Goal: Transaction & Acquisition: Obtain resource

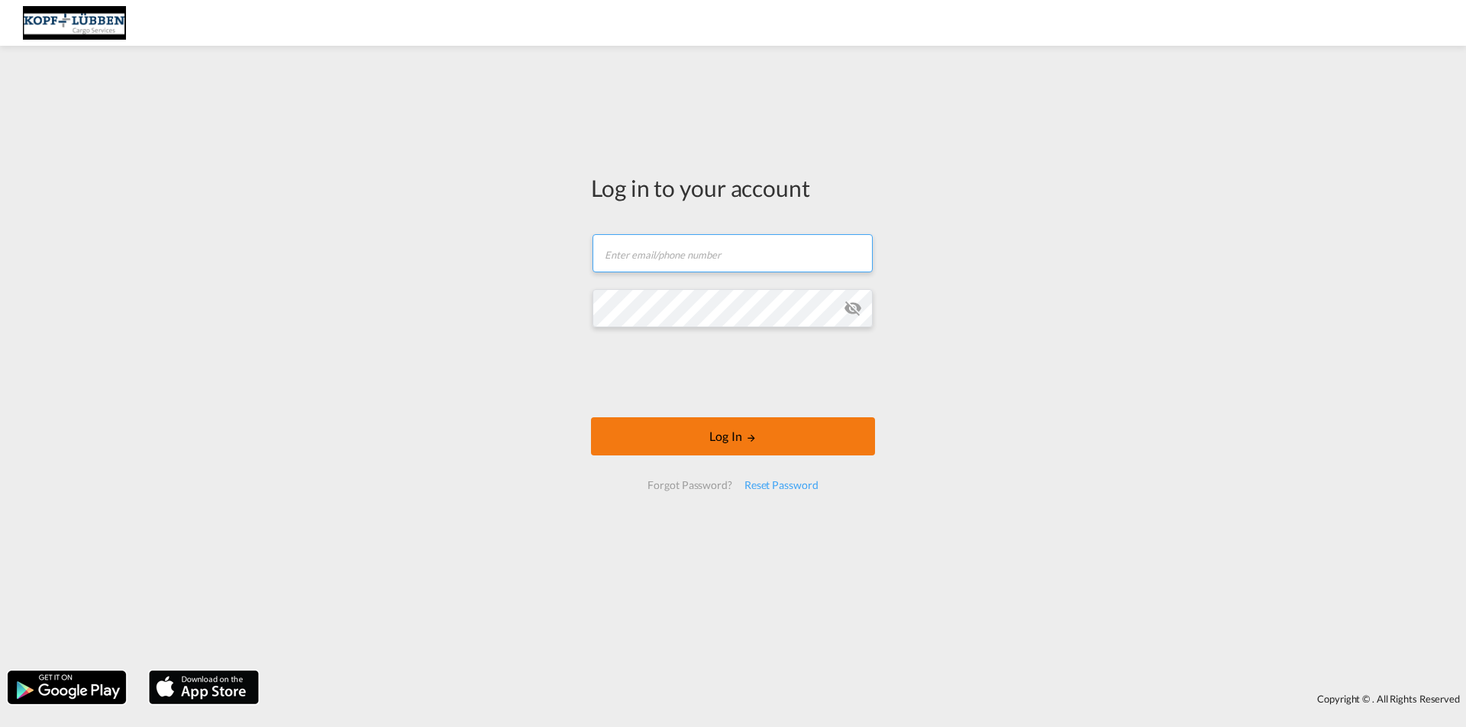
type input "[EMAIL_ADDRESS][PERSON_NAME][DOMAIN_NAME]"
click at [733, 439] on button "Log In" at bounding box center [733, 437] width 284 height 38
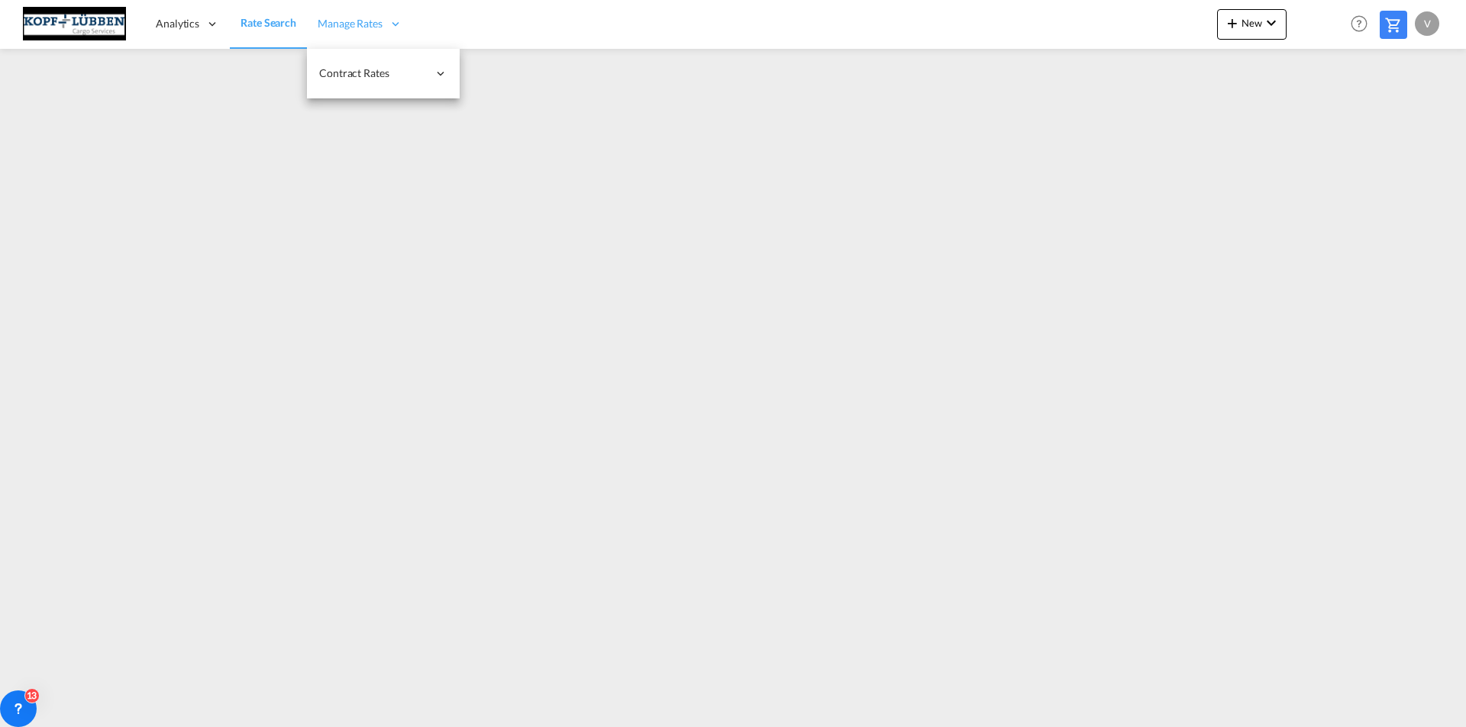
click at [369, 27] on span "Manage Rates" at bounding box center [350, 23] width 65 height 15
click at [354, 25] on span "Manage Rates" at bounding box center [350, 23] width 65 height 15
click at [380, 72] on span "Contract Rates" at bounding box center [373, 73] width 108 height 15
click at [334, 21] on span "Manage Rates" at bounding box center [350, 23] width 65 height 15
click at [508, 72] on span "My Rate Files" at bounding box center [503, 72] width 63 height 13
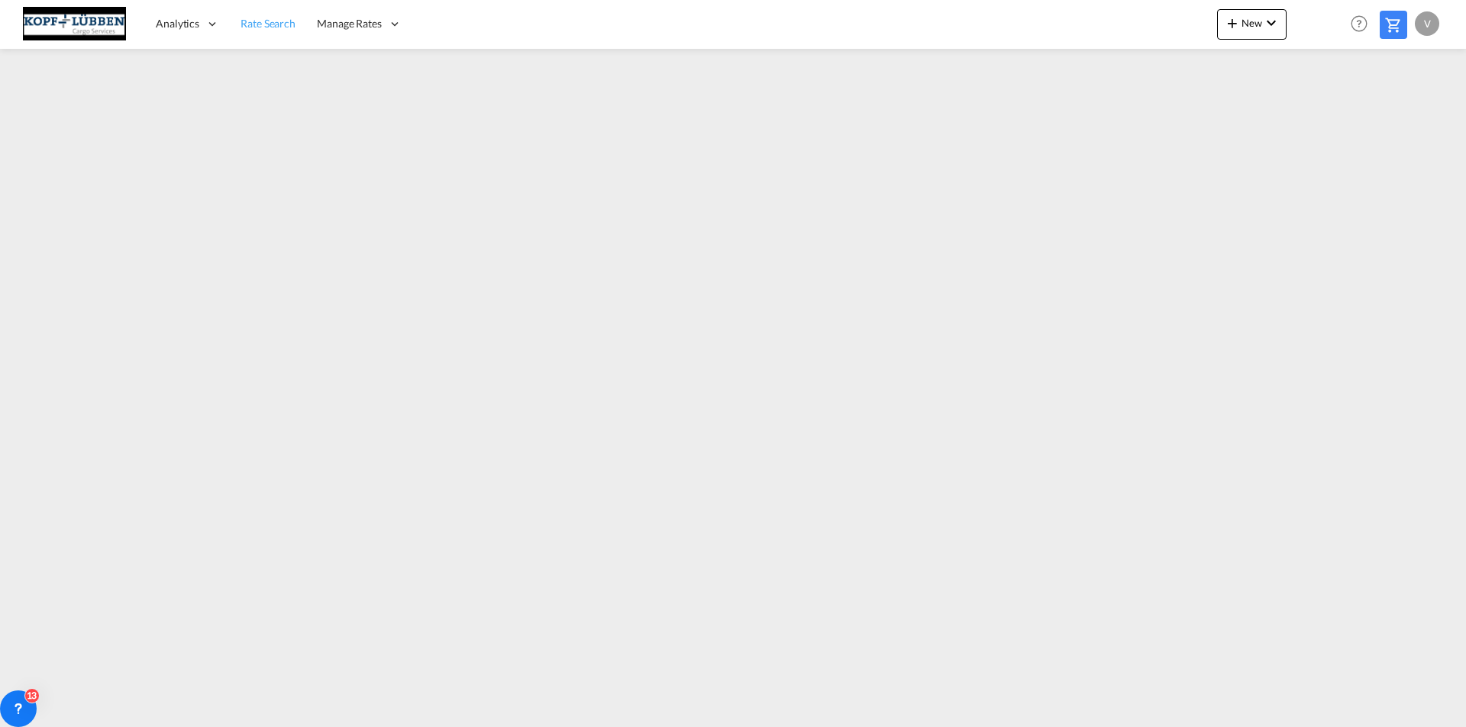
click at [272, 23] on span "Rate Search" at bounding box center [267, 23] width 55 height 13
click at [363, 20] on span "Manage Rates" at bounding box center [350, 23] width 65 height 15
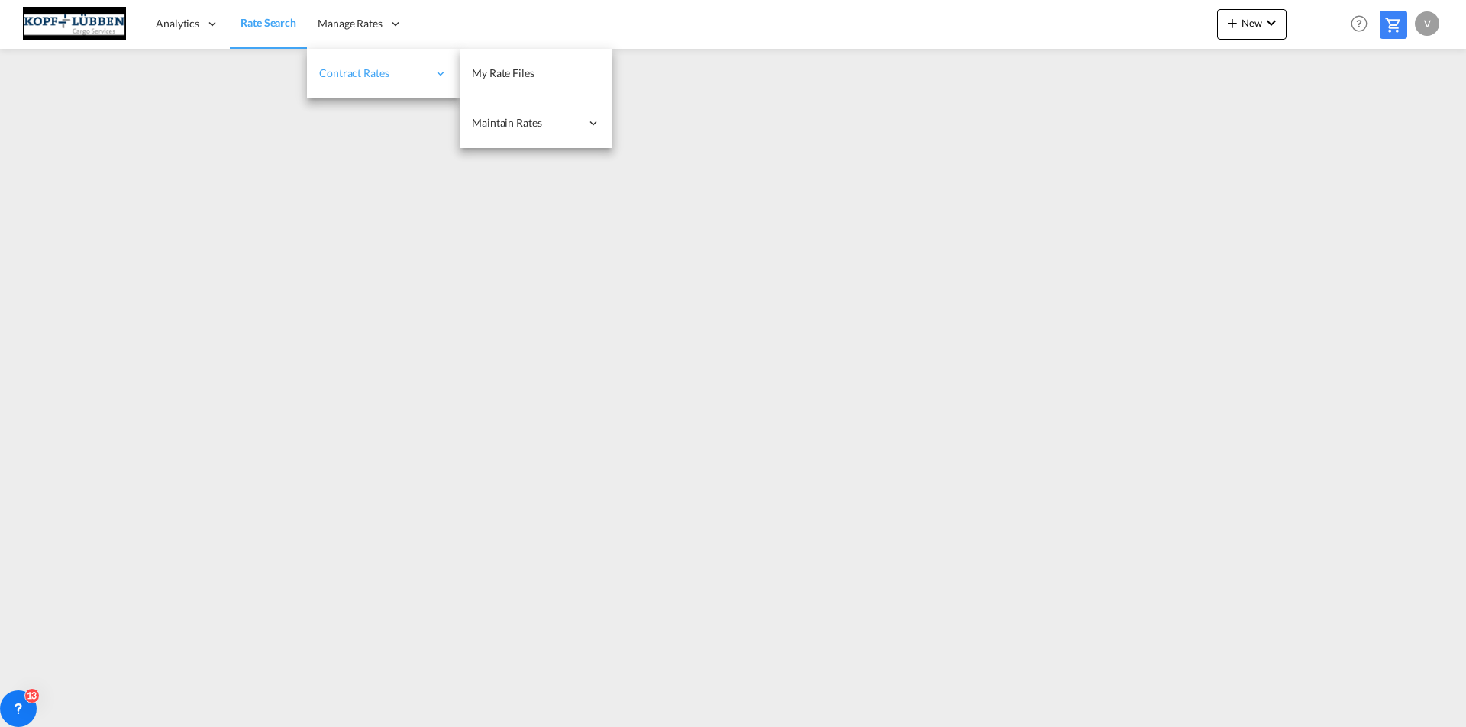
click at [381, 69] on span "Contract Rates" at bounding box center [373, 73] width 108 height 15
click at [535, 72] on link "My Rate Files" at bounding box center [536, 74] width 153 height 50
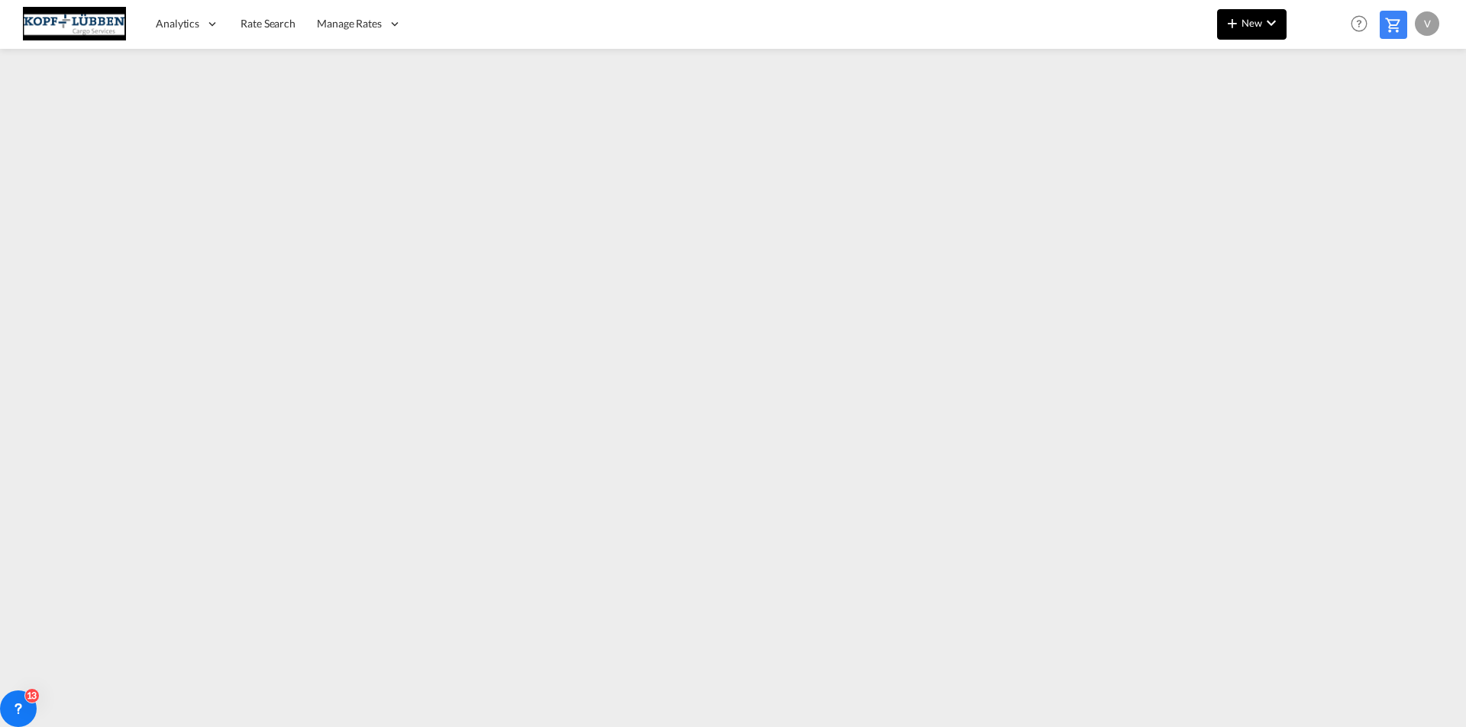
click at [1260, 26] on span "New" at bounding box center [1251, 23] width 57 height 12
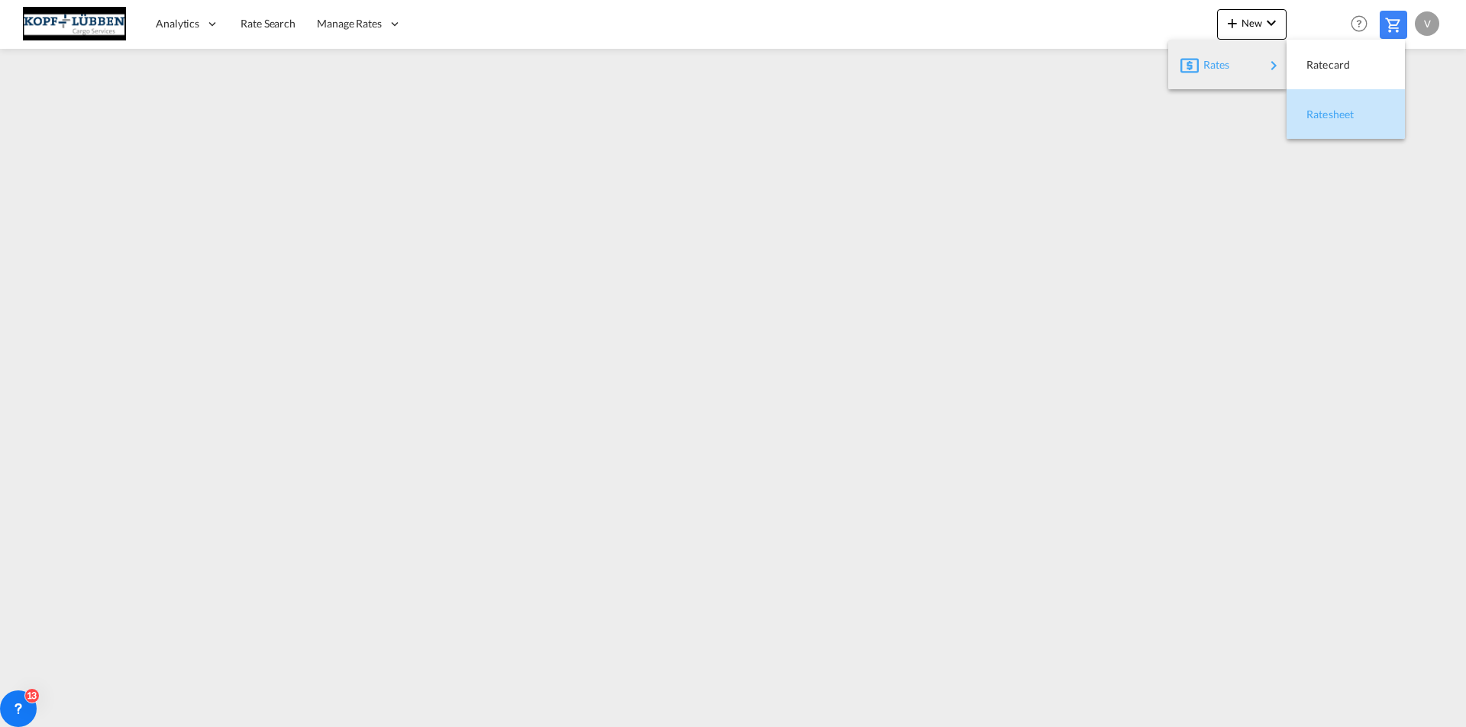
click at [1323, 114] on span "Ratesheet" at bounding box center [1314, 114] width 17 height 31
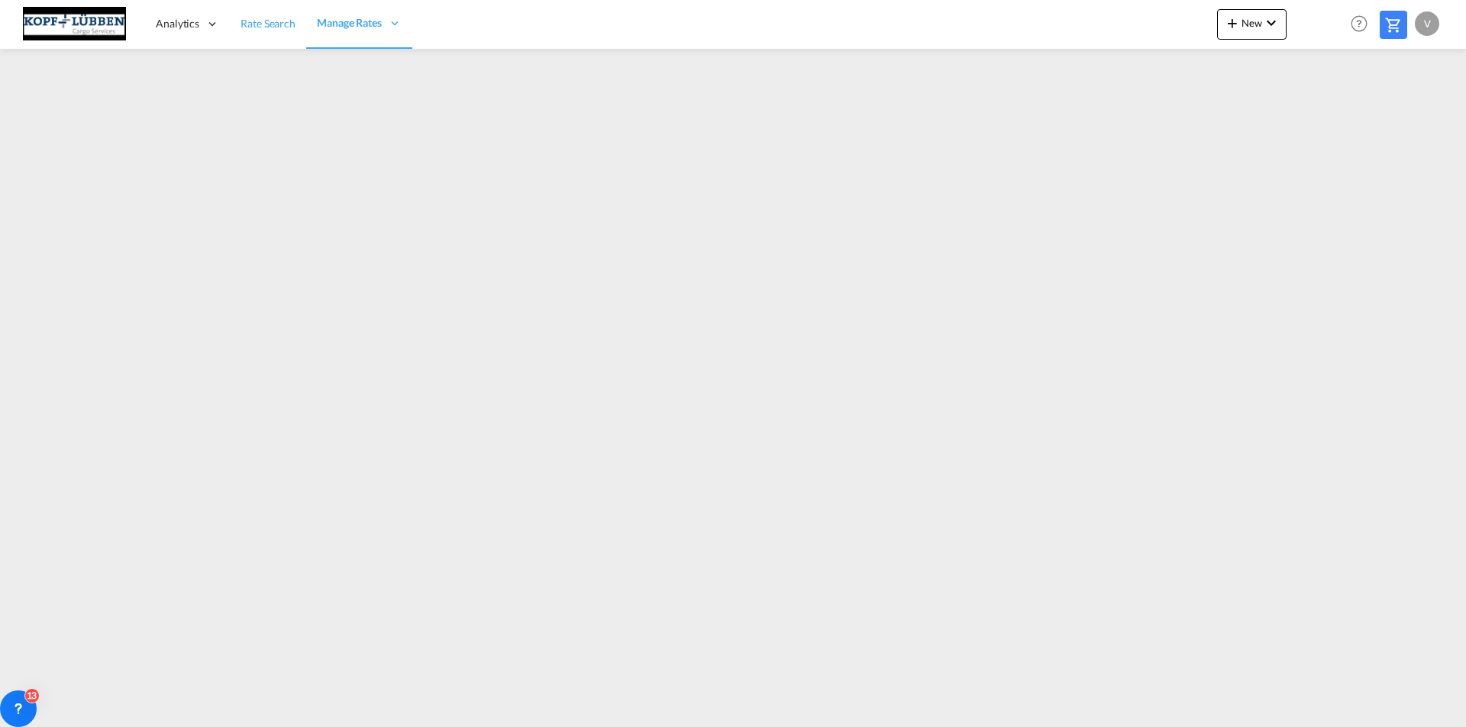
click at [259, 19] on span "Rate Search" at bounding box center [267, 23] width 55 height 13
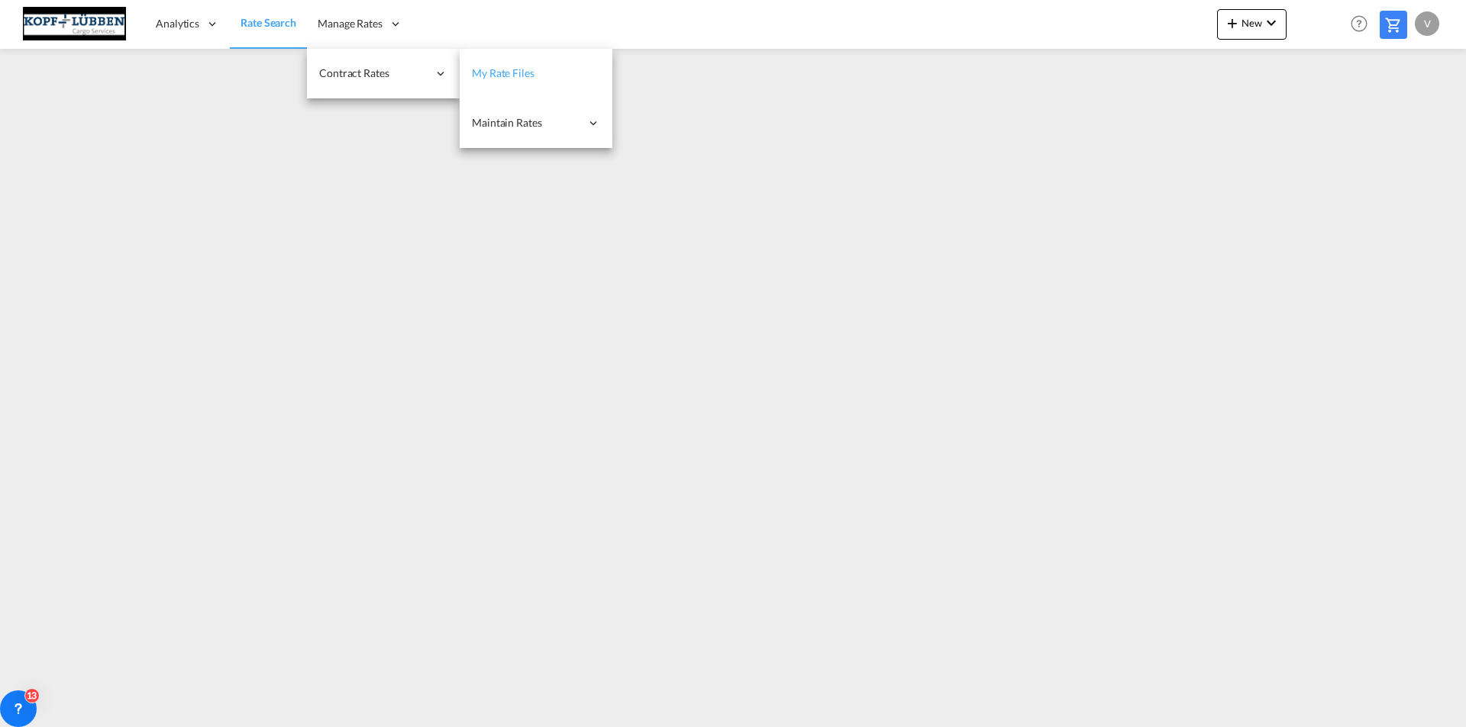
click at [505, 70] on span "My Rate Files" at bounding box center [503, 72] width 63 height 13
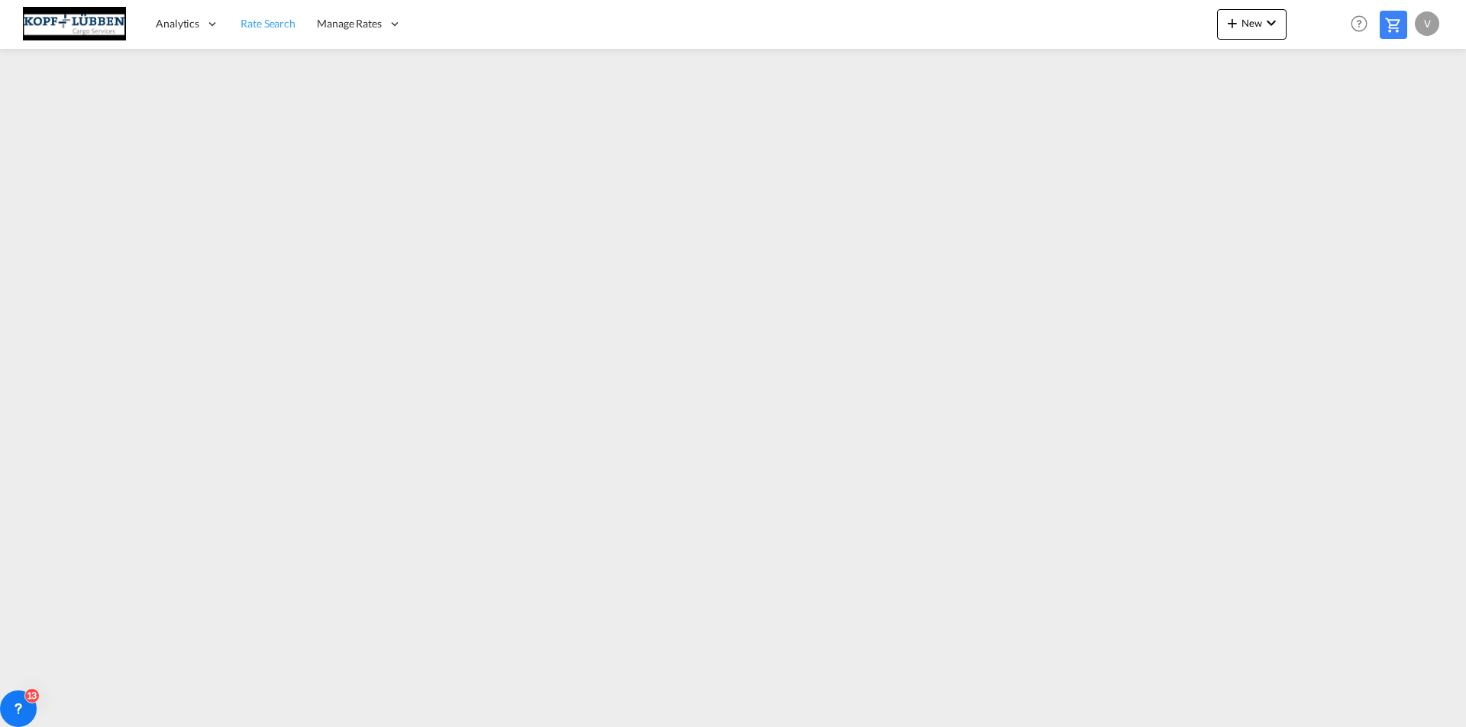
click at [276, 21] on span "Rate Search" at bounding box center [267, 23] width 55 height 13
click at [356, 23] on span "Manage Rates" at bounding box center [350, 22] width 65 height 15
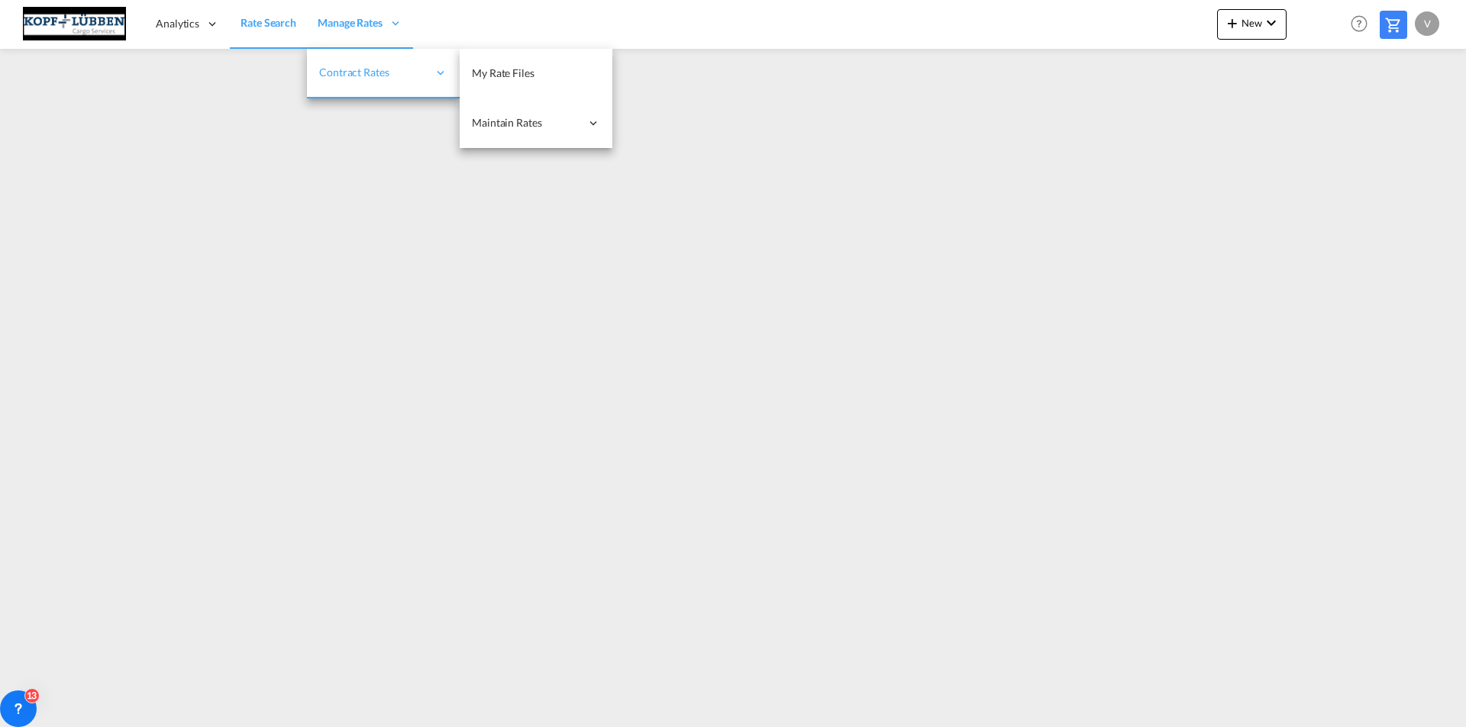
click at [365, 69] on span "Contract Rates" at bounding box center [373, 72] width 108 height 15
click at [511, 72] on span "My Rate Files" at bounding box center [503, 72] width 63 height 13
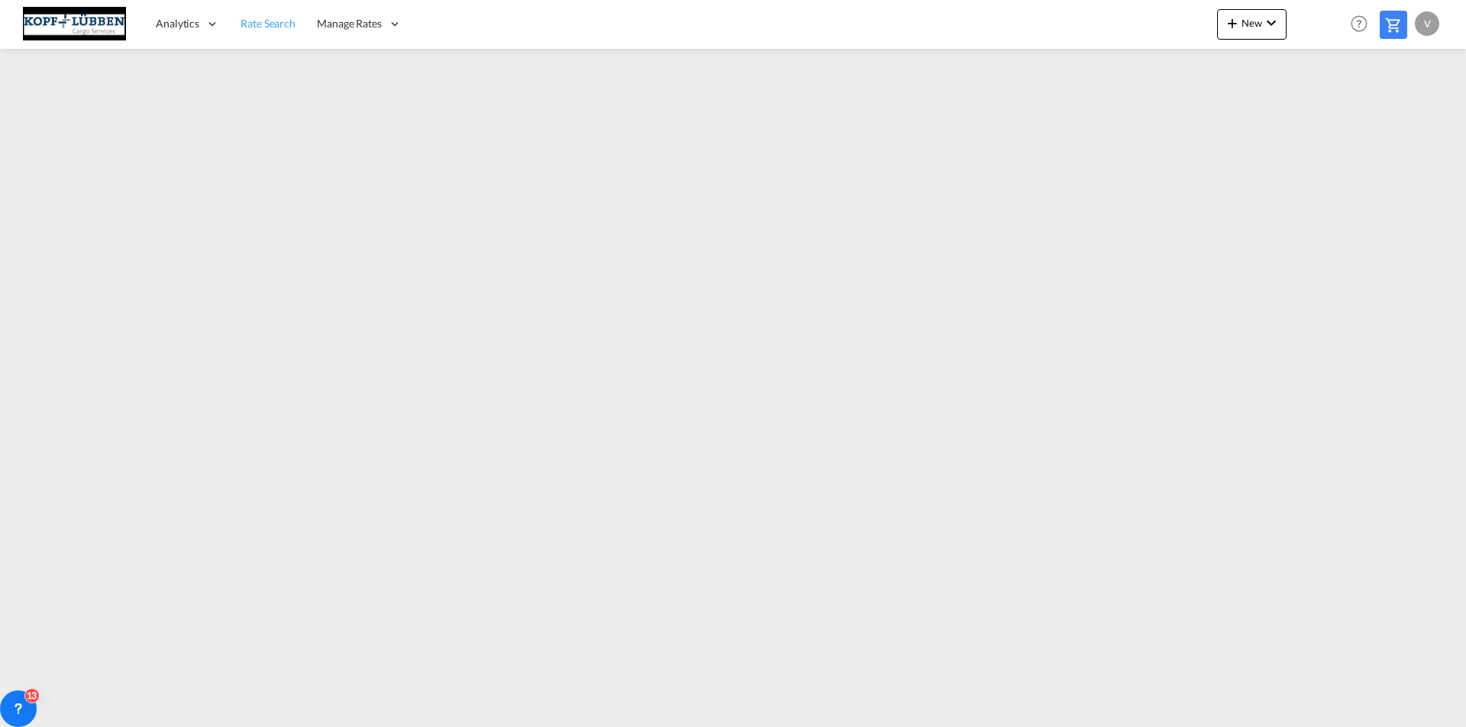
click at [276, 24] on span "Rate Search" at bounding box center [267, 23] width 55 height 13
click at [268, 23] on span "Rate Search" at bounding box center [268, 22] width 56 height 13
click at [343, 21] on span "Manage Rates" at bounding box center [350, 22] width 65 height 15
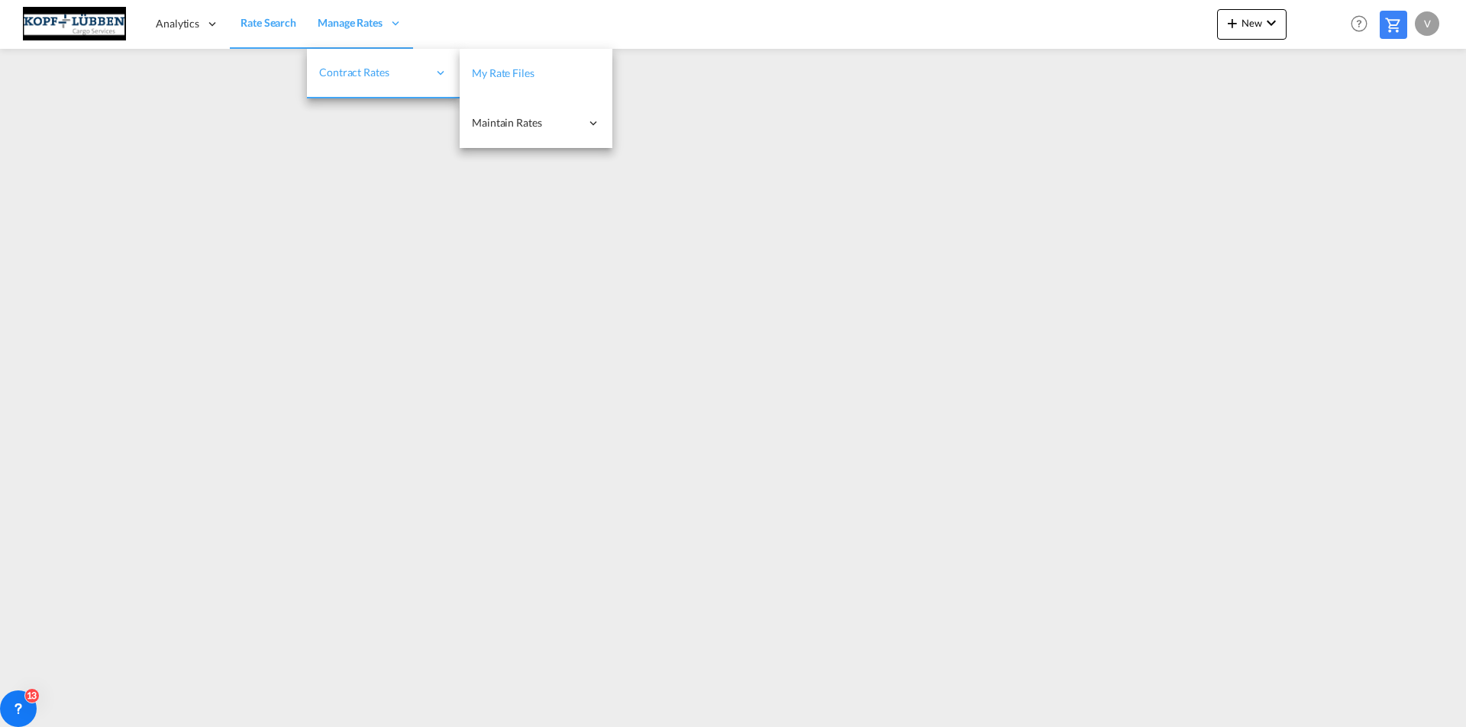
click at [514, 73] on span "My Rate Files" at bounding box center [503, 72] width 63 height 13
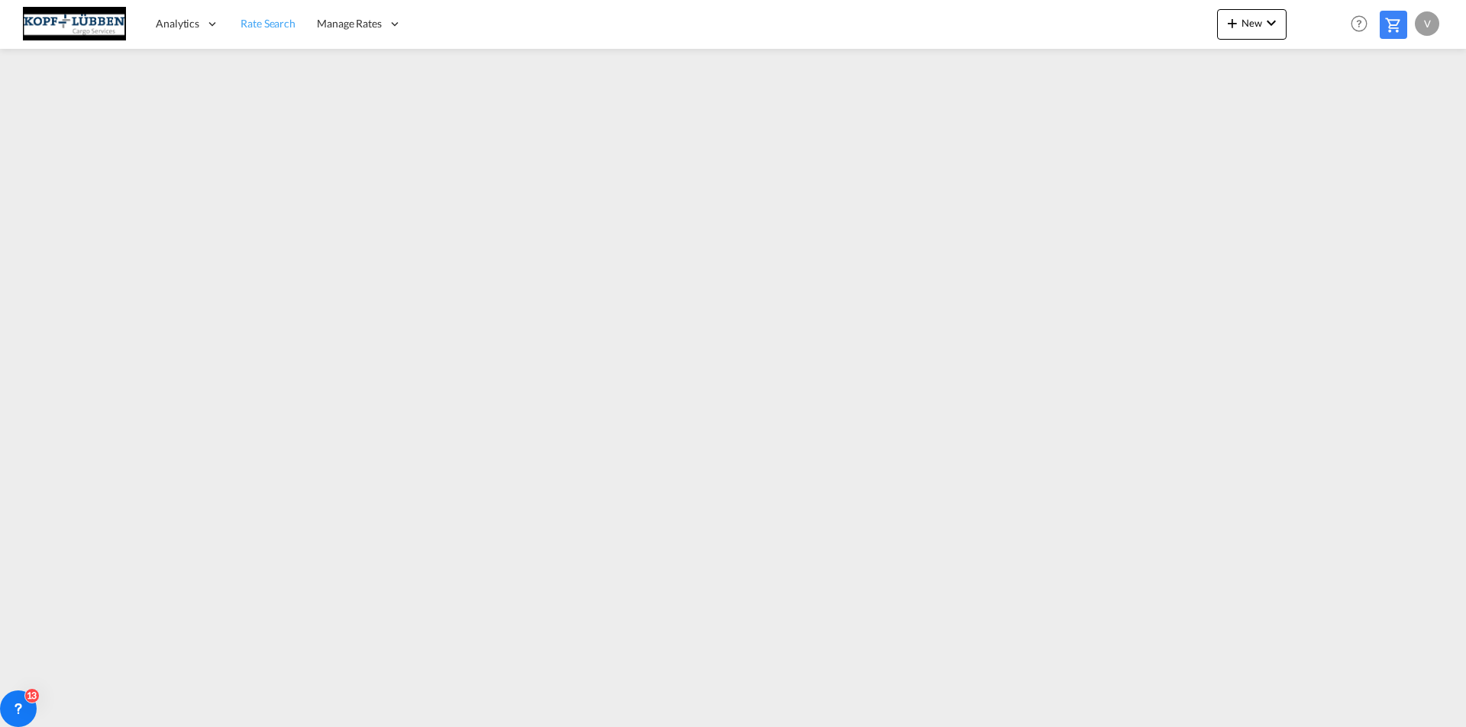
click at [284, 24] on span "Rate Search" at bounding box center [267, 23] width 55 height 13
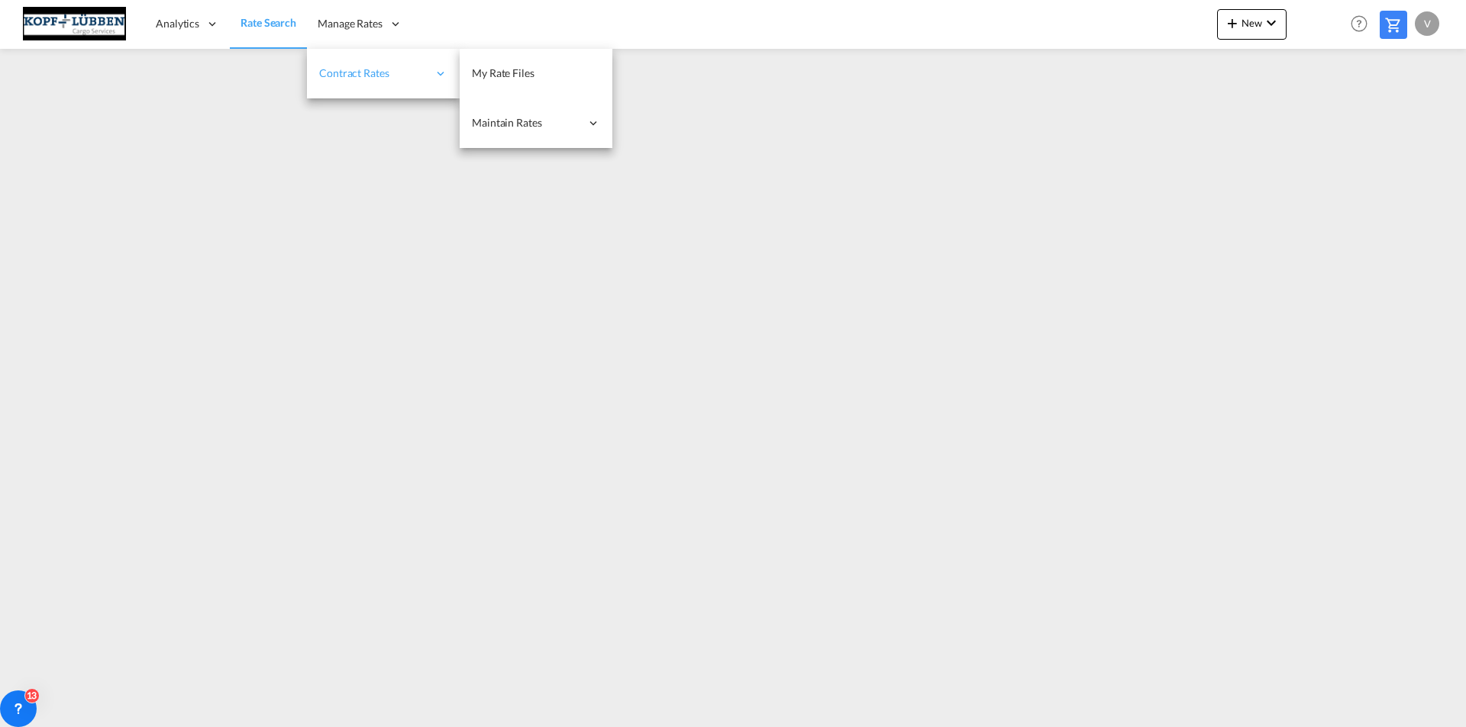
click at [382, 66] on span "Contract Rates" at bounding box center [373, 73] width 108 height 15
click at [510, 70] on span "My Rate Files" at bounding box center [503, 72] width 63 height 13
